Goal: Transaction & Acquisition: Purchase product/service

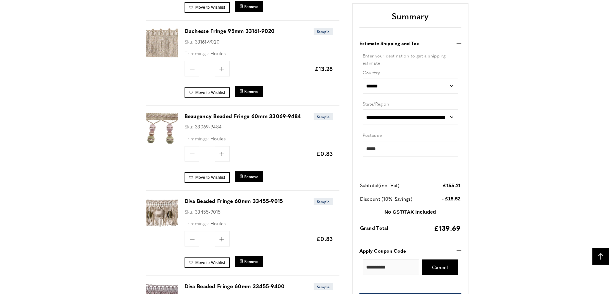
scroll to position [904, 0]
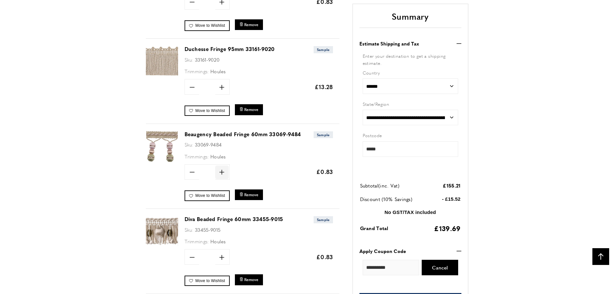
click at [220, 170] on icon "plus" at bounding box center [221, 172] width 5 height 5
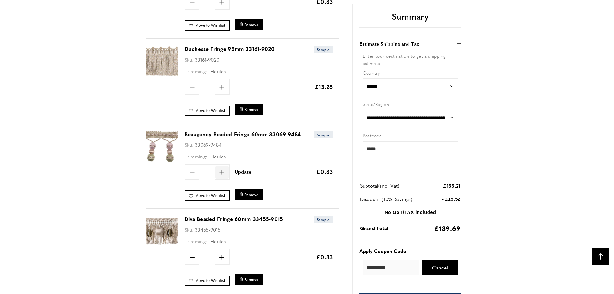
click at [220, 170] on icon "plus" at bounding box center [221, 172] width 5 height 5
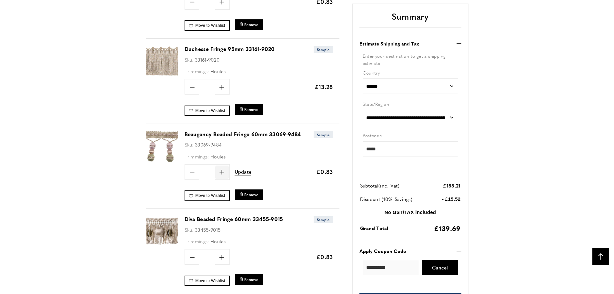
click at [220, 170] on icon "plus" at bounding box center [221, 172] width 5 height 5
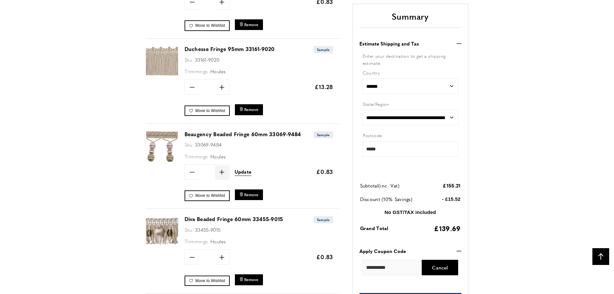
click at [220, 170] on icon "plus" at bounding box center [221, 172] width 5 height 5
type input "**"
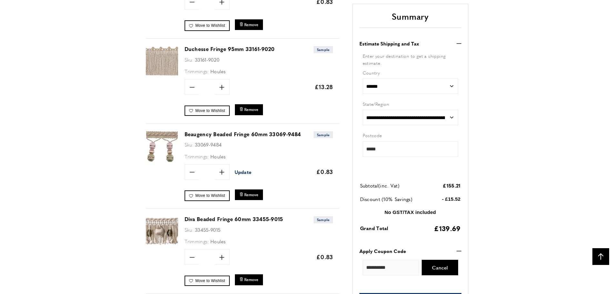
click at [241, 172] on span "Update" at bounding box center [242, 171] width 17 height 7
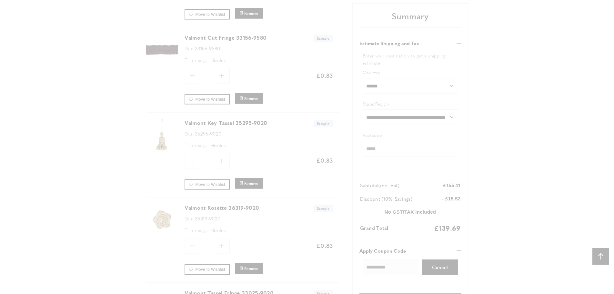
scroll to position [1258, 0]
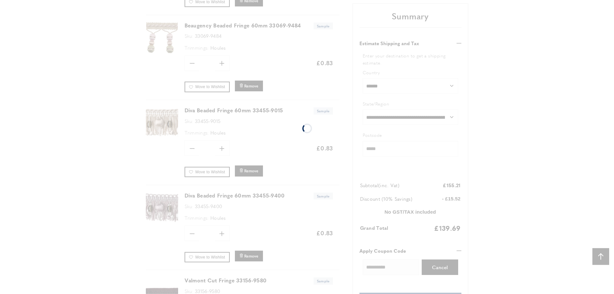
scroll to position [962, 0]
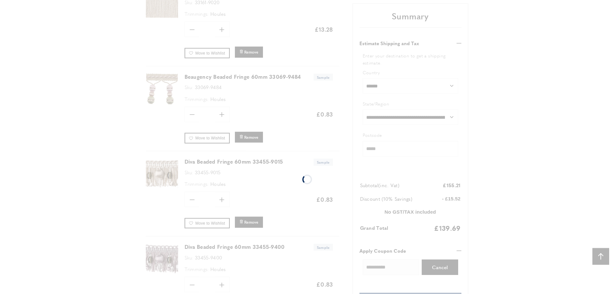
click at [348, 175] on div "Loading..." at bounding box center [307, 179] width 614 height 2257
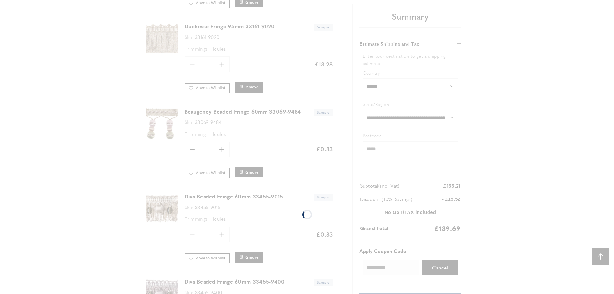
scroll to position [962, 0]
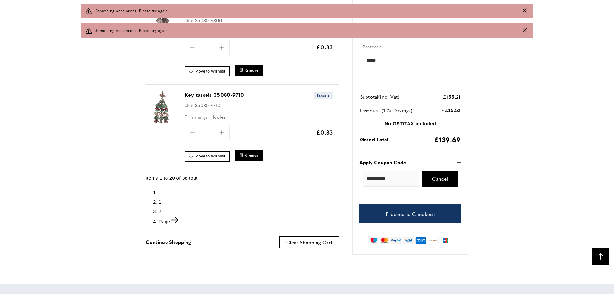
scroll to position [0, 109]
click at [159, 209] on span "2" at bounding box center [160, 210] width 3 height 5
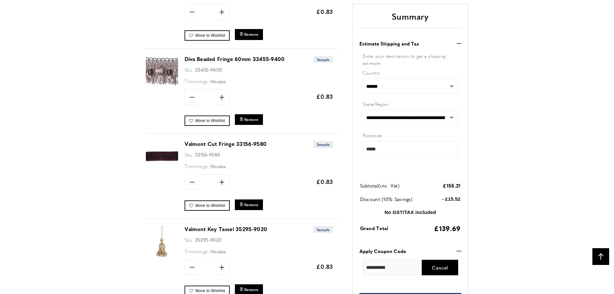
scroll to position [1207, 0]
